Goal: Browse casually: Explore the website without a specific task or goal

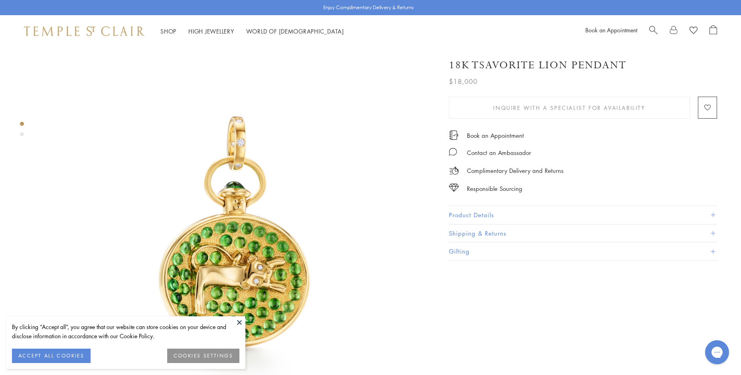
click at [494, 207] on button "Product Details" at bounding box center [583, 215] width 268 height 18
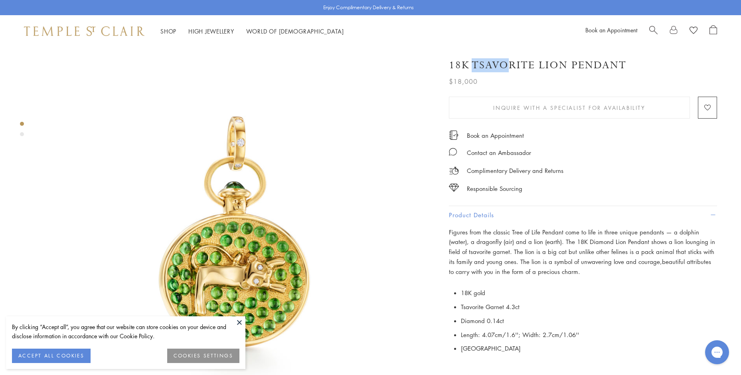
drag, startPoint x: 472, startPoint y: 63, endPoint x: 505, endPoint y: 64, distance: 32.3
click at [505, 64] on h1 "18K Tsavorite Lion Pendant" at bounding box center [538, 65] width 178 height 14
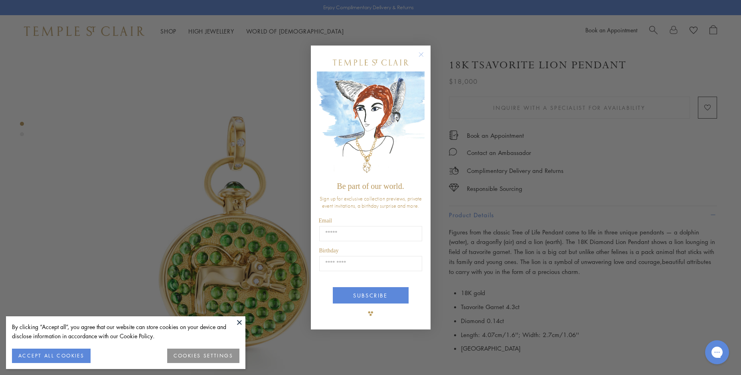
drag, startPoint x: 632, startPoint y: 63, endPoint x: 464, endPoint y: 79, distance: 169.2
click at [420, 52] on circle "Close dialog" at bounding box center [421, 55] width 10 height 10
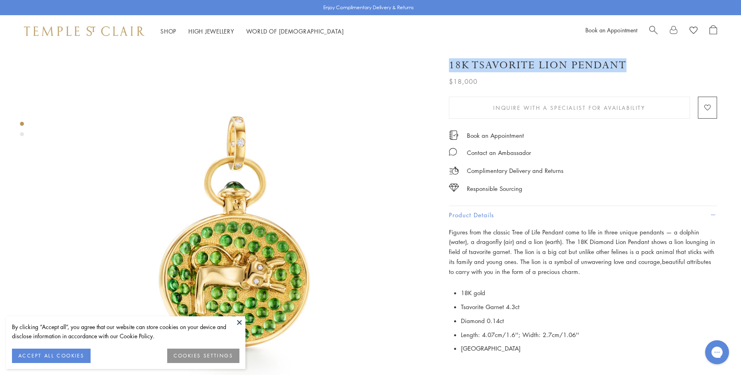
click at [624, 59] on h1 "18K Tsavorite Lion Pendant" at bounding box center [538, 65] width 178 height 14
click at [559, 254] on p "Figures from the classic Tree of Life Pendant come to life in three unique pend…" at bounding box center [583, 252] width 268 height 50
click at [471, 65] on h1 "18K Tsavorite Lion Pendant" at bounding box center [538, 65] width 178 height 14
drag, startPoint x: 450, startPoint y: 63, endPoint x: 622, endPoint y: 62, distance: 172.9
click at [622, 62] on h1 "18K Tsavorite Lion Pendant" at bounding box center [538, 65] width 178 height 14
